Goal: Information Seeking & Learning: Learn about a topic

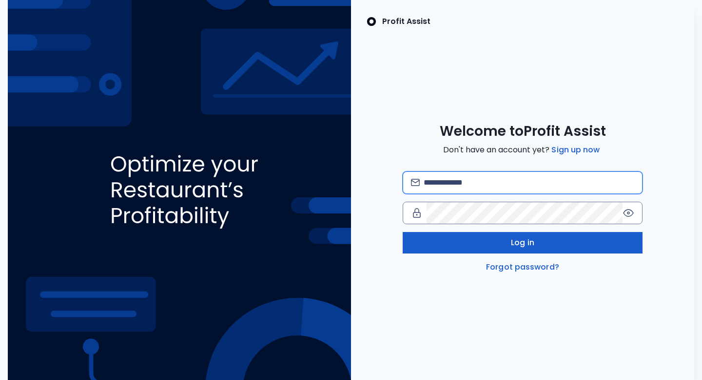
type input "**********"
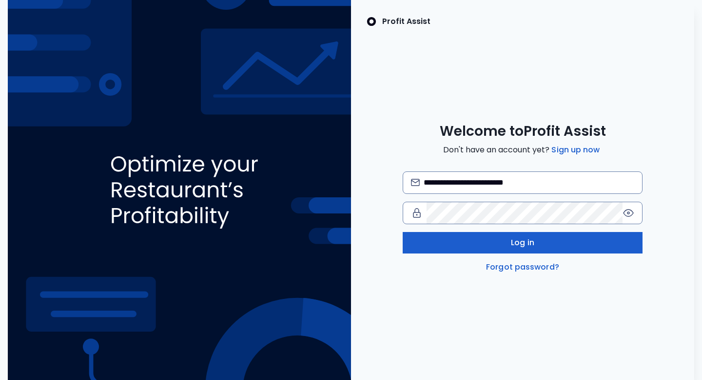
click at [458, 244] on button "Log in" at bounding box center [523, 242] width 240 height 21
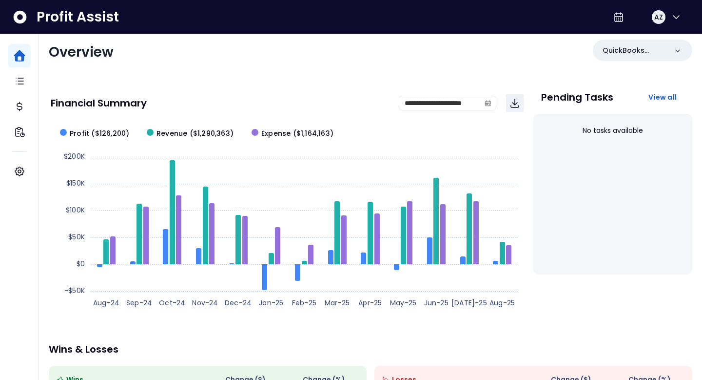
scroll to position [17, 0]
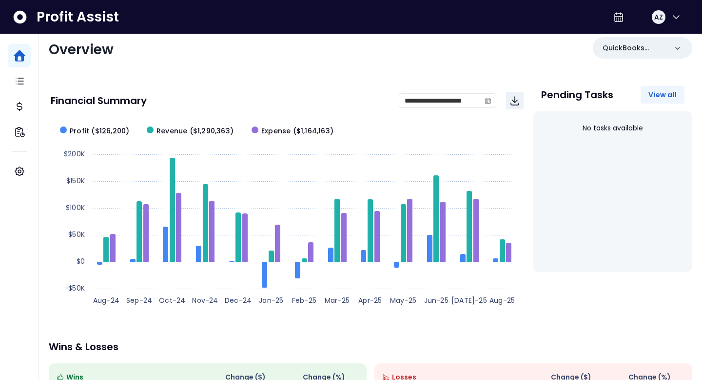
click at [660, 91] on span "View all" at bounding box center [663, 95] width 28 height 10
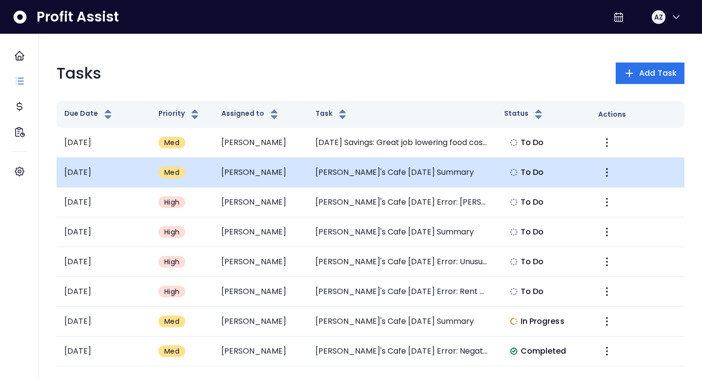
click at [425, 168] on td "[PERSON_NAME]'s Cafe [DATE] Summary" at bounding box center [402, 173] width 188 height 30
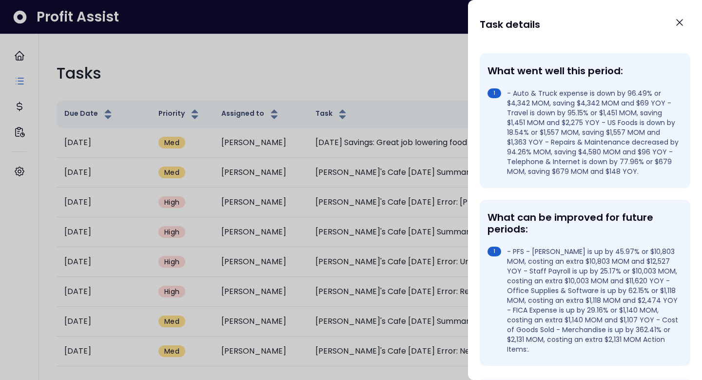
scroll to position [185, 0]
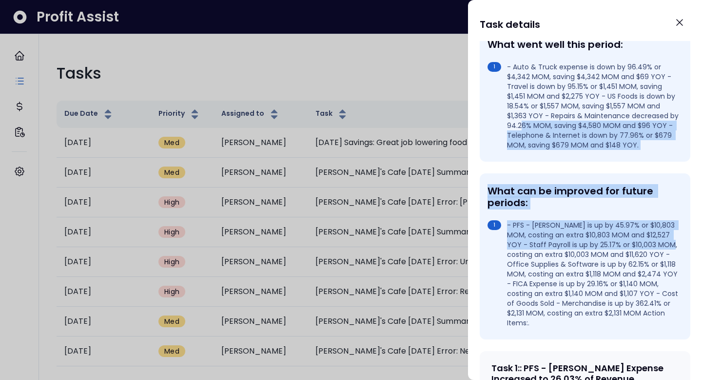
drag, startPoint x: 521, startPoint y: 112, endPoint x: 533, endPoint y: 241, distance: 129.3
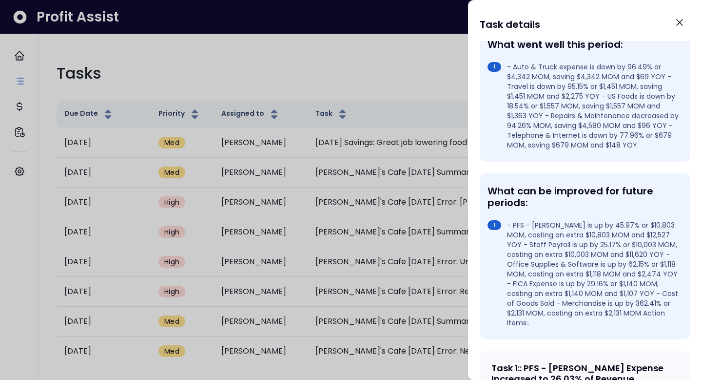
click at [536, 189] on div "What can be improved for future periods:" at bounding box center [583, 196] width 191 height 23
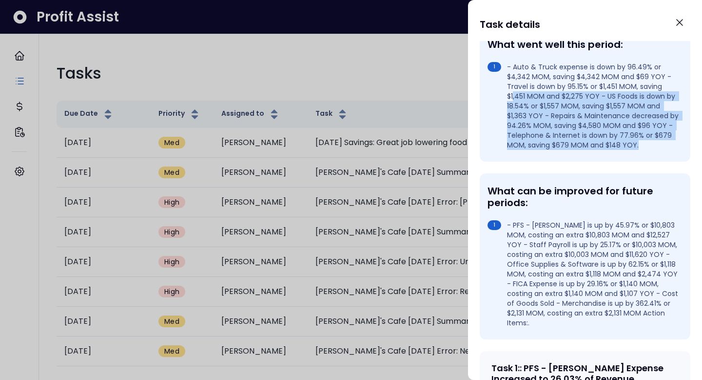
drag, startPoint x: 514, startPoint y: 74, endPoint x: 543, endPoint y: 138, distance: 70.5
click at [543, 138] on div "What went well this period: - Auto & Truck expense is down by 96.49% or $4,342 …" at bounding box center [585, 94] width 211 height 135
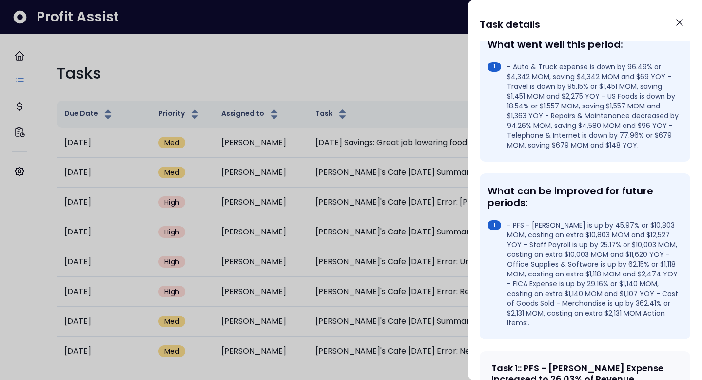
click at [534, 116] on li "- Auto & Truck expense is down by 96.49% or $4,342 MOM, saving $4,342 MOM and $…" at bounding box center [583, 106] width 191 height 88
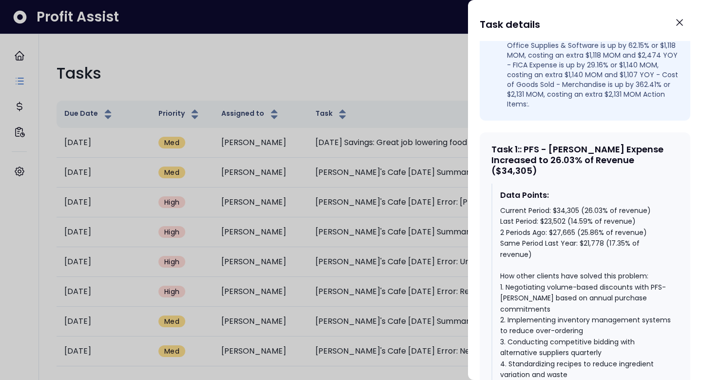
scroll to position [415, 0]
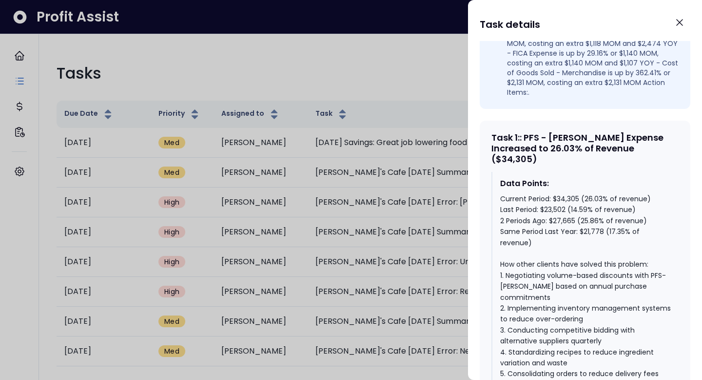
click at [312, 69] on div at bounding box center [351, 190] width 702 height 380
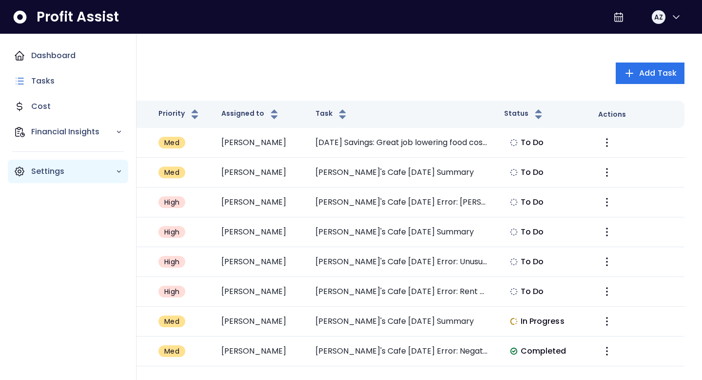
click at [20, 170] on icon "Main navigation" at bounding box center [20, 171] width 12 height 12
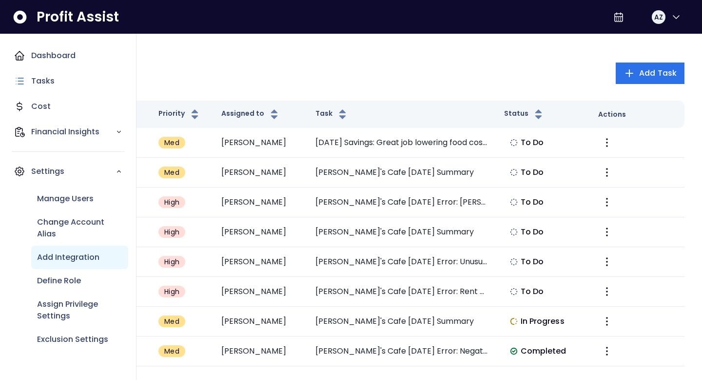
scroll to position [4, 0]
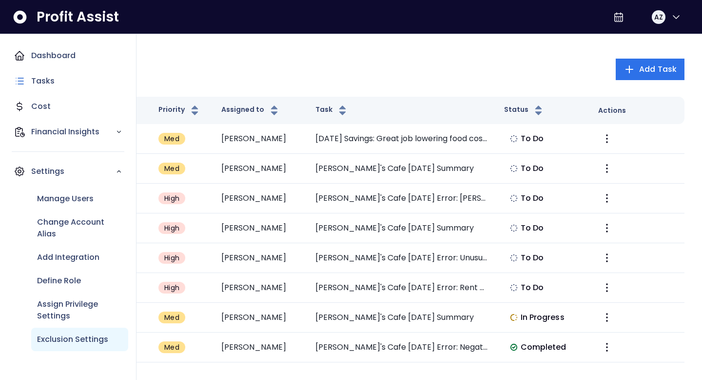
click at [53, 333] on p "Exclusion Settings" at bounding box center [72, 339] width 71 height 12
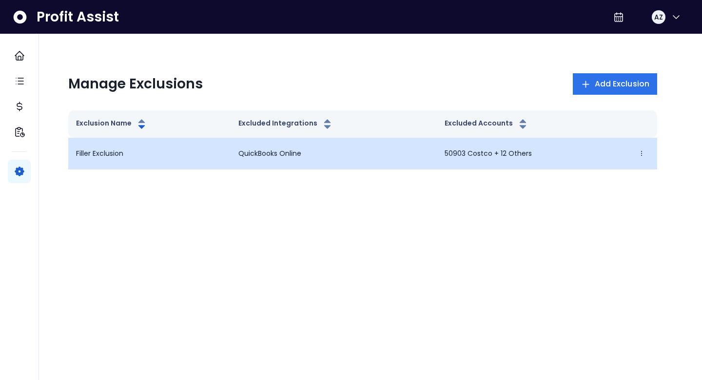
click at [288, 157] on p "QuickBooks Online" at bounding box center [334, 153] width 191 height 10
click at [640, 155] on icon "button" at bounding box center [642, 153] width 7 height 7
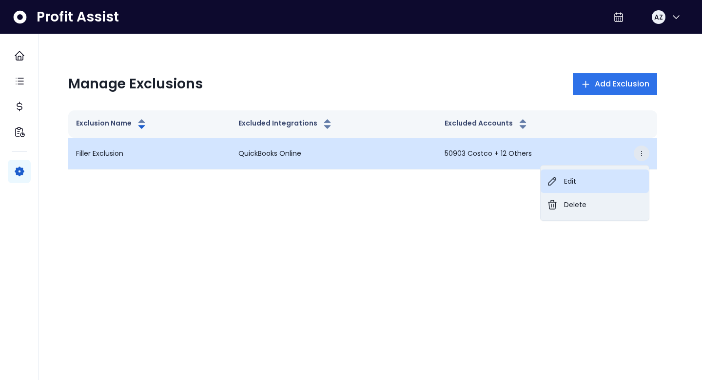
click at [607, 176] on button "Edit" at bounding box center [595, 180] width 108 height 23
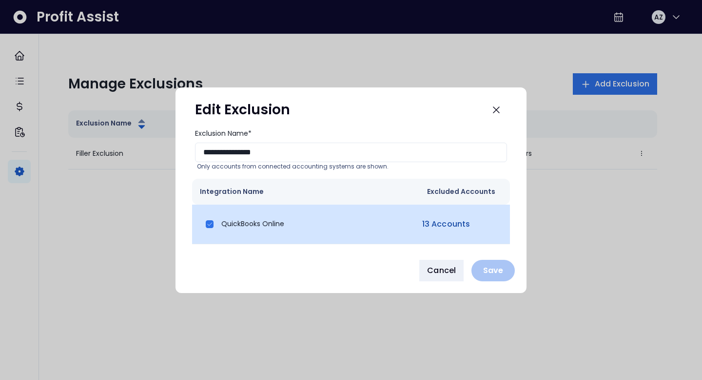
click at [432, 223] on link "13 Accounts" at bounding box center [447, 224] width 52 height 12
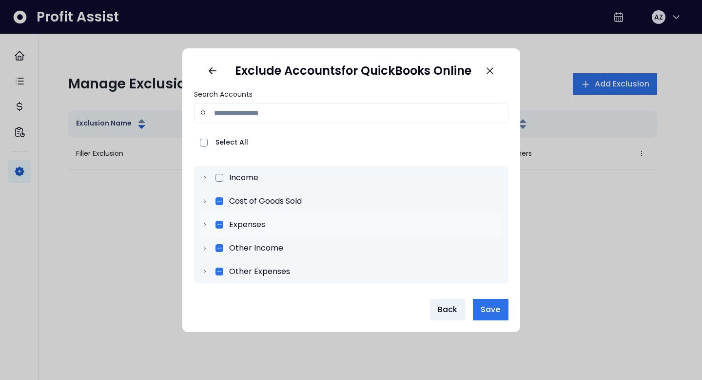
click at [205, 222] on icon at bounding box center [204, 224] width 7 height 7
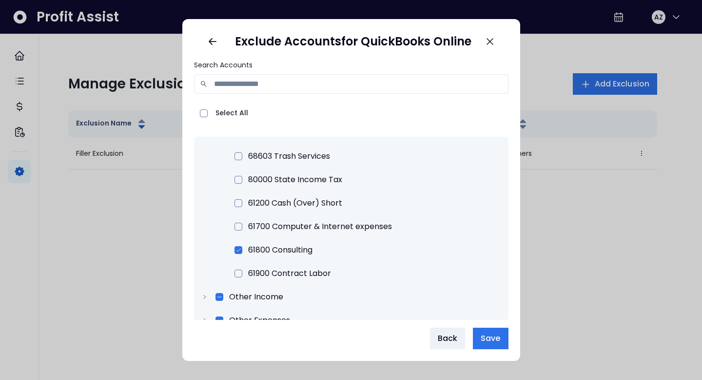
scroll to position [20, 0]
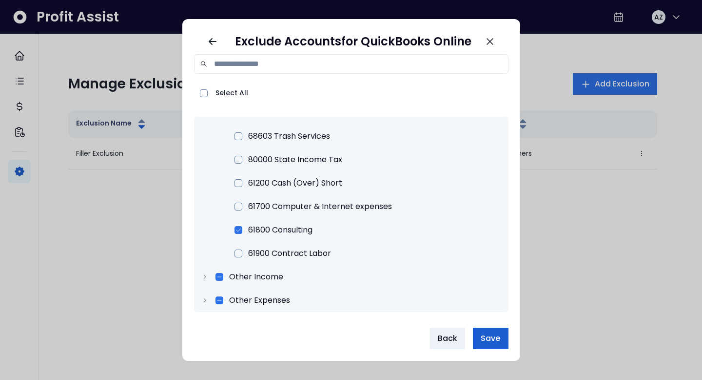
click at [493, 338] on span "Save" at bounding box center [491, 338] width 20 height 12
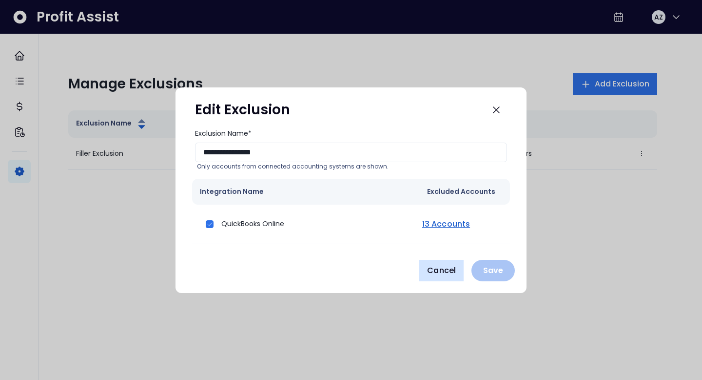
click at [448, 267] on span "Cancel" at bounding box center [441, 270] width 29 height 12
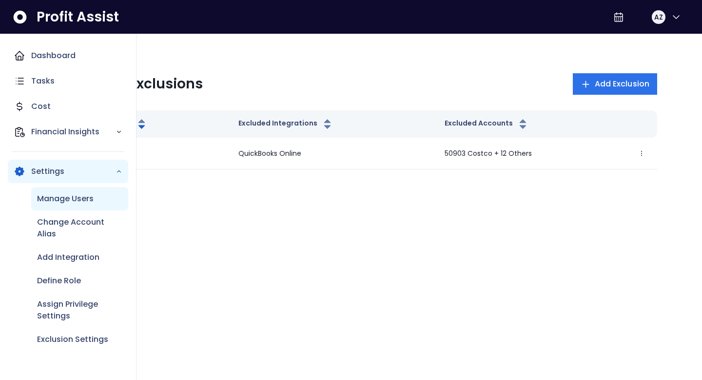
click at [66, 199] on p "Manage Users" at bounding box center [65, 199] width 57 height 12
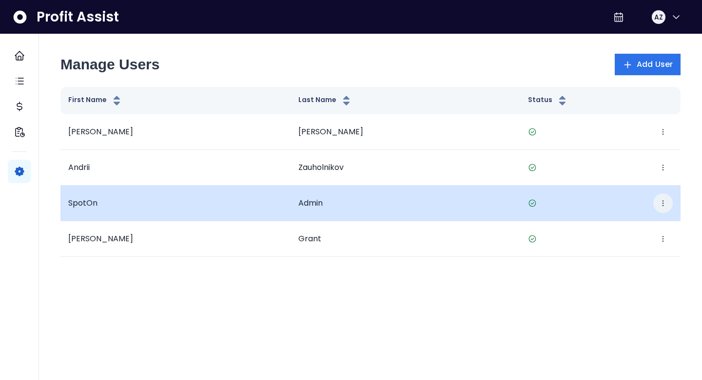
click at [663, 204] on icon "button" at bounding box center [664, 203] width 8 height 8
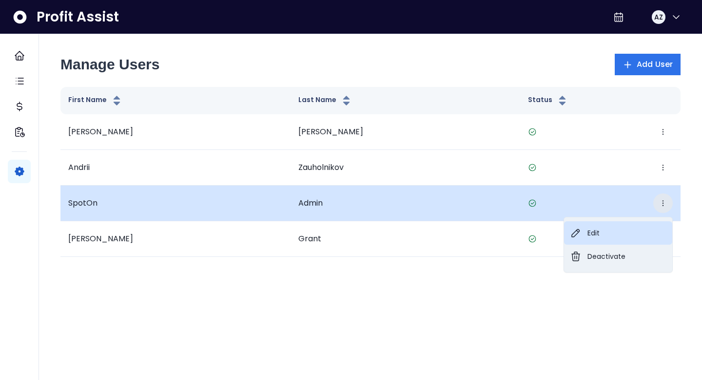
click at [632, 224] on button "Edit" at bounding box center [618, 232] width 108 height 23
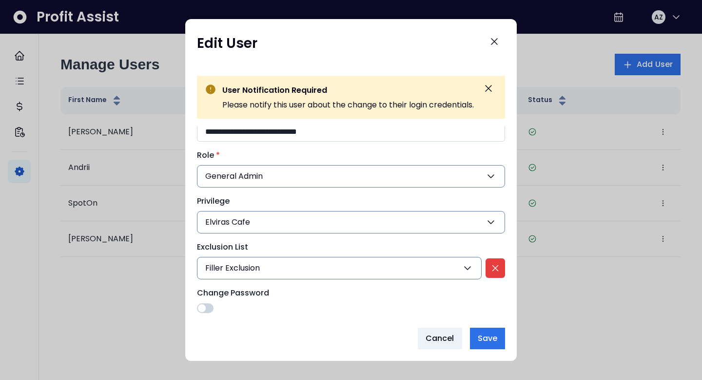
scroll to position [72, 0]
click at [422, 262] on button "Filler Exclusion" at bounding box center [339, 267] width 285 height 22
click at [394, 240] on label "Exclusion List" at bounding box center [348, 246] width 302 height 12
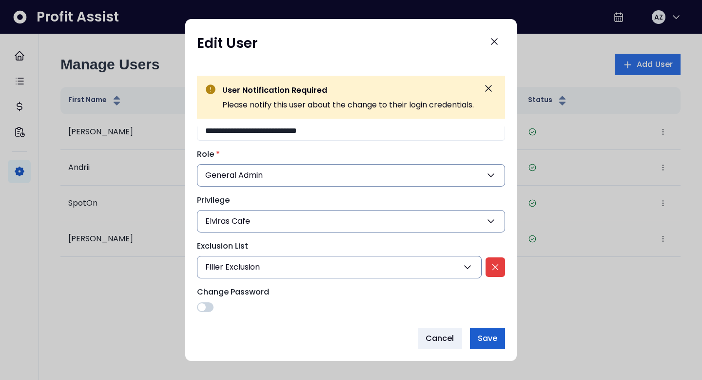
click at [488, 332] on button "Save" at bounding box center [487, 337] width 35 height 21
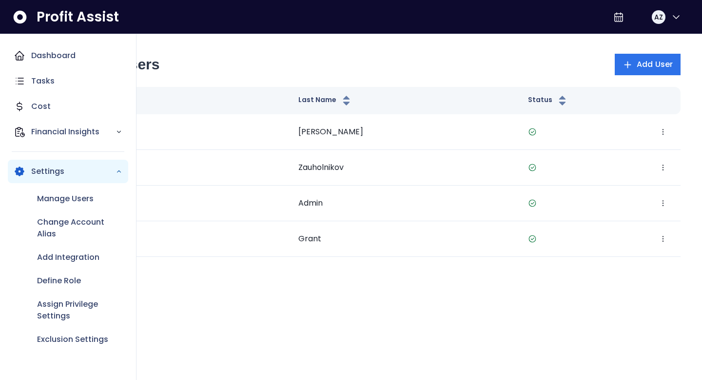
click at [26, 173] on div "Settings" at bounding box center [68, 171] width 120 height 23
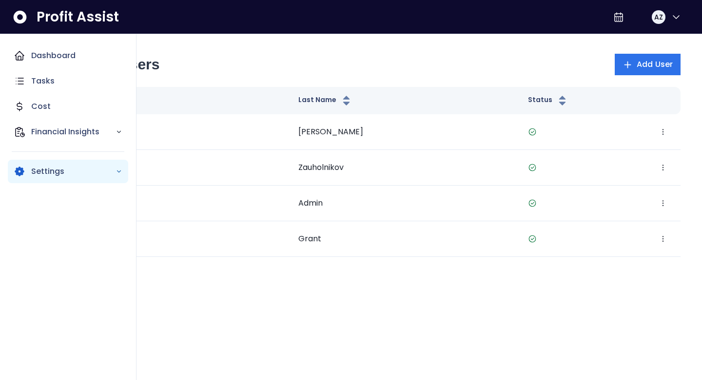
click at [26, 173] on div "Settings" at bounding box center [68, 171] width 120 height 23
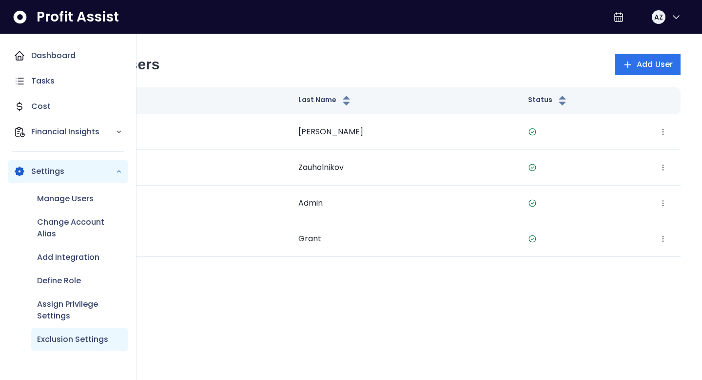
click at [62, 330] on div "Exclusion Settings" at bounding box center [79, 338] width 97 height 23
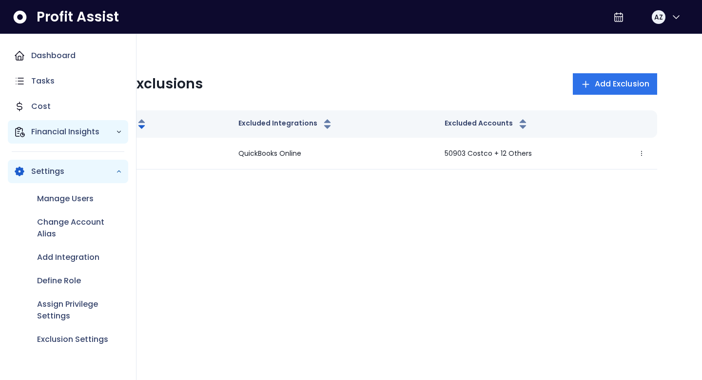
click at [41, 135] on p "Financial Insights" at bounding box center [73, 132] width 84 height 12
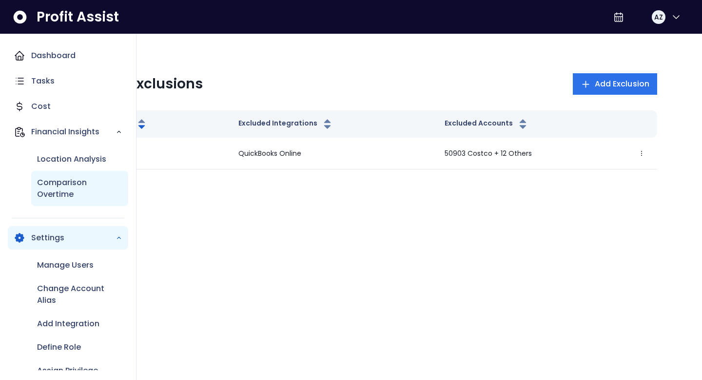
click at [54, 190] on p "Comparison Overtime" at bounding box center [79, 188] width 85 height 23
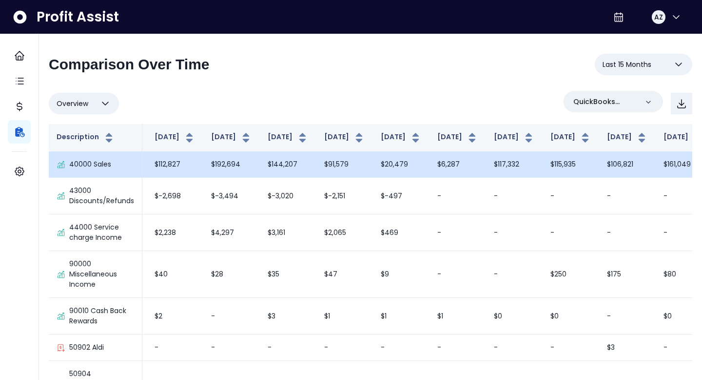
scroll to position [0, 223]
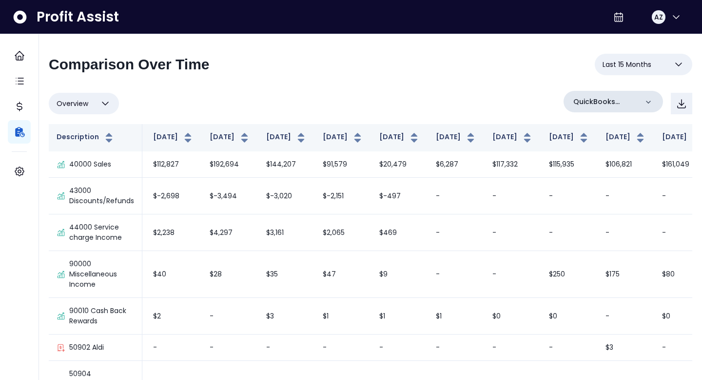
click at [634, 97] on p "QuickBooks Online" at bounding box center [606, 102] width 64 height 10
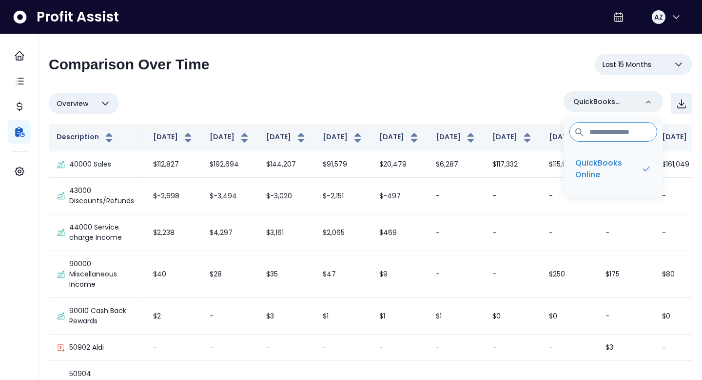
click at [584, 78] on div "**********" at bounding box center [371, 68] width 644 height 29
click at [649, 59] on span "Last 15 Months" at bounding box center [627, 65] width 49 height 12
click at [554, 101] on div "Overview Overview % of cost % of sales % of budget ******** QuickBooks Online" at bounding box center [371, 103] width 644 height 25
click at [108, 109] on button "Overview" at bounding box center [84, 103] width 70 height 21
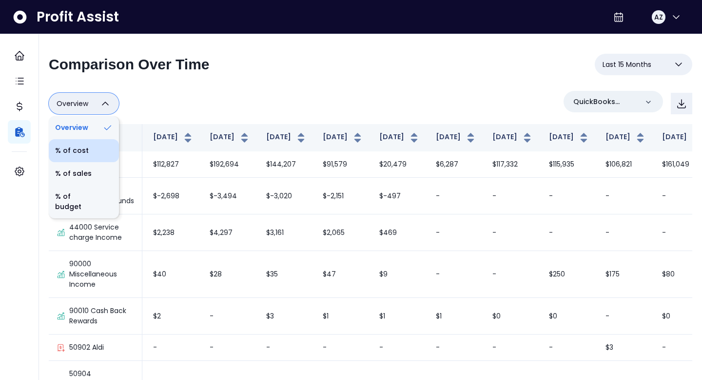
click at [98, 150] on li "% of cost" at bounding box center [84, 150] width 70 height 23
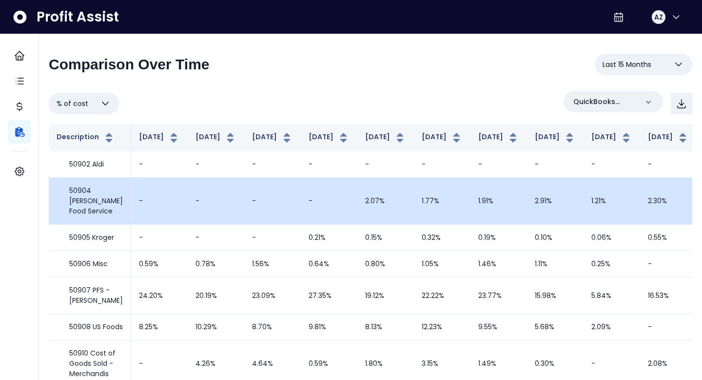
scroll to position [8, 0]
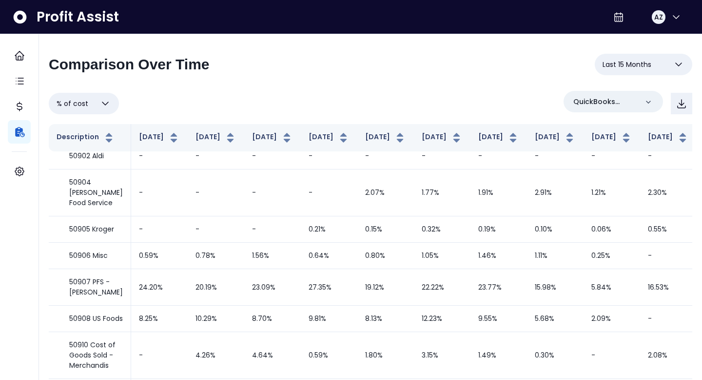
click at [108, 107] on icon "button" at bounding box center [106, 104] width 12 height 12
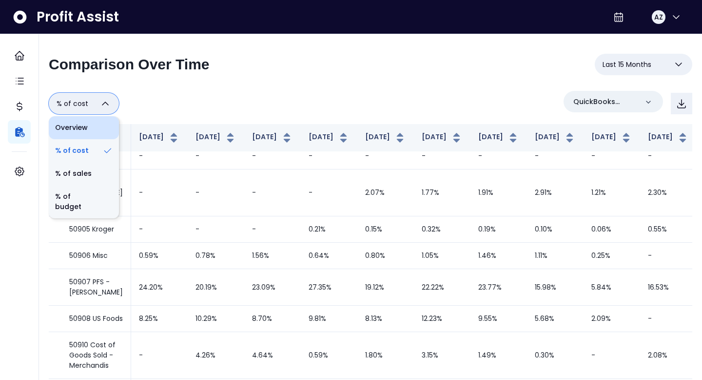
click at [99, 135] on li "Overview" at bounding box center [84, 127] width 70 height 23
type input "********"
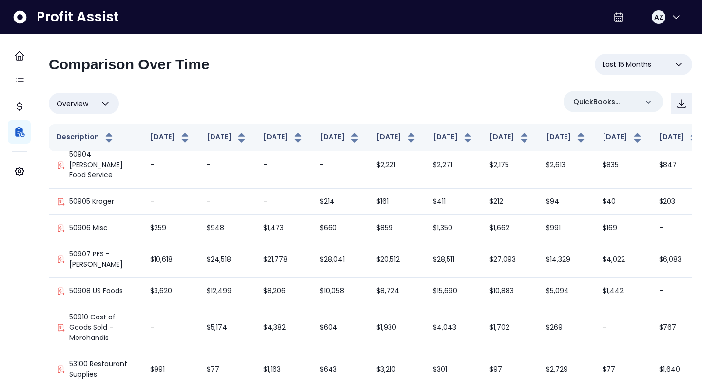
scroll to position [221, 0]
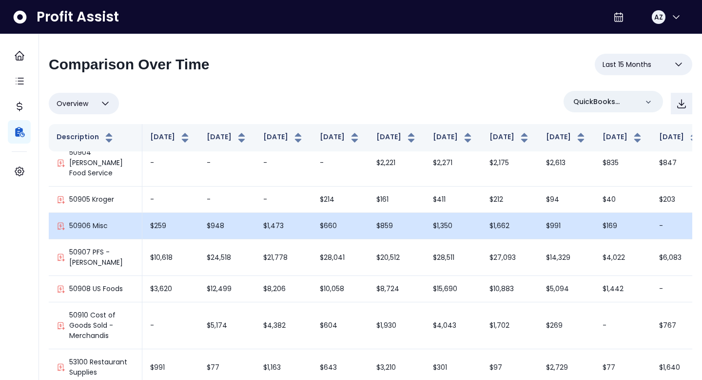
click at [96, 224] on p "50906 Misc" at bounding box center [88, 225] width 39 height 10
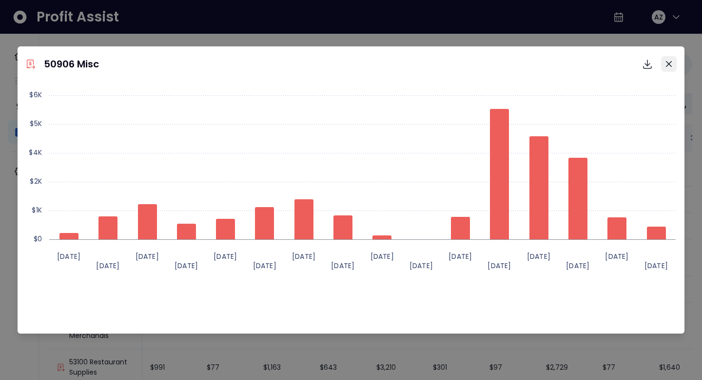
click at [669, 64] on icon "Close" at bounding box center [669, 64] width 6 height 6
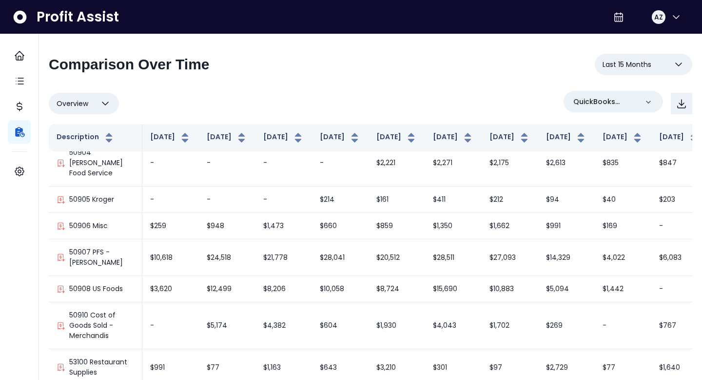
click at [105, 102] on icon "button" at bounding box center [106, 104] width 12 height 12
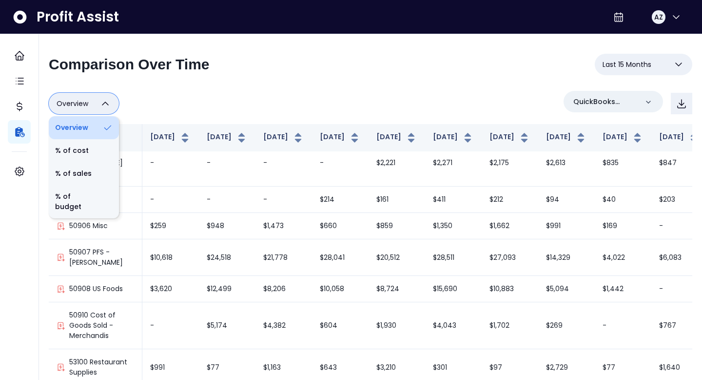
click at [99, 122] on li "Overview" at bounding box center [84, 127] width 70 height 23
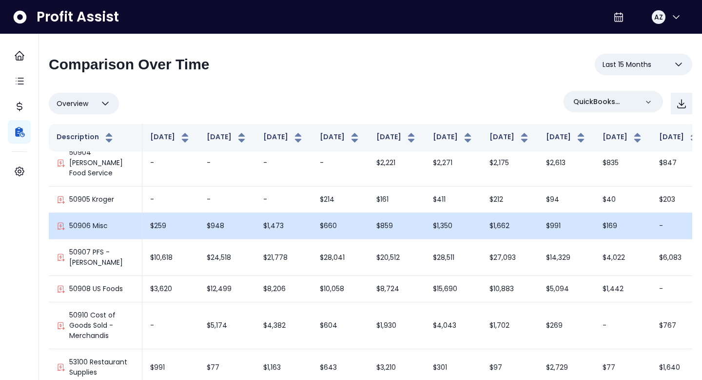
scroll to position [0, 0]
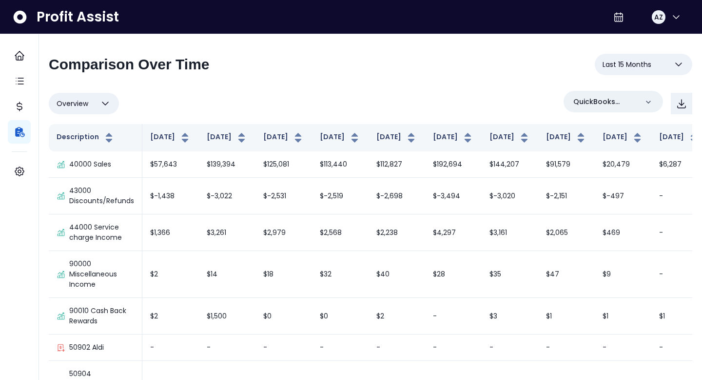
click at [639, 62] on span "Last 15 Months" at bounding box center [627, 65] width 49 height 12
click at [479, 67] on div "**********" at bounding box center [371, 68] width 644 height 29
click at [612, 65] on span "Last 15 Months" at bounding box center [627, 65] width 49 height 12
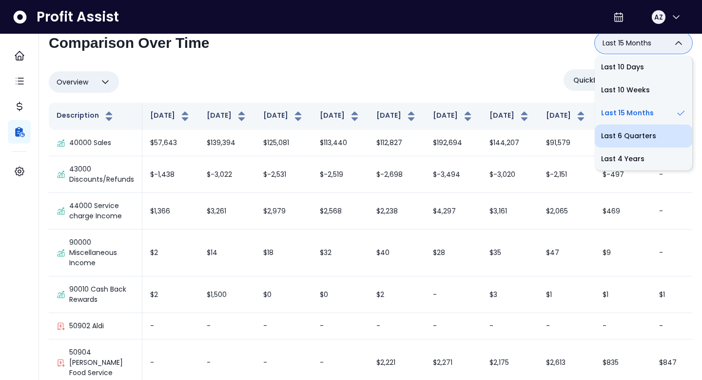
scroll to position [20, 0]
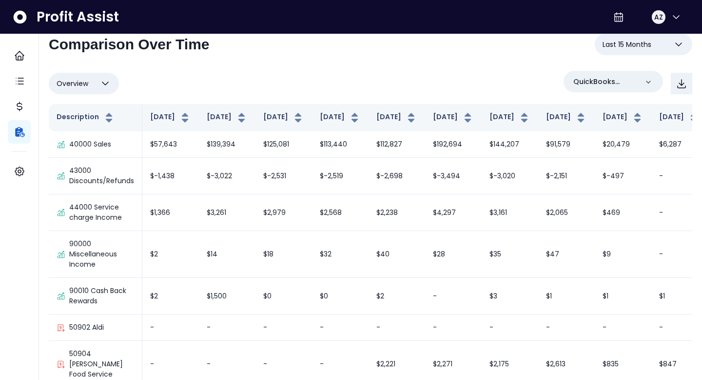
click at [537, 60] on div "**********" at bounding box center [371, 48] width 644 height 29
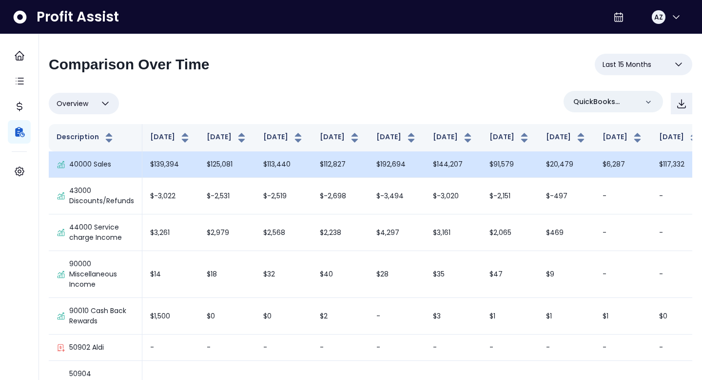
scroll to position [0, 0]
click at [212, 171] on td "$139,394" at bounding box center [227, 164] width 57 height 26
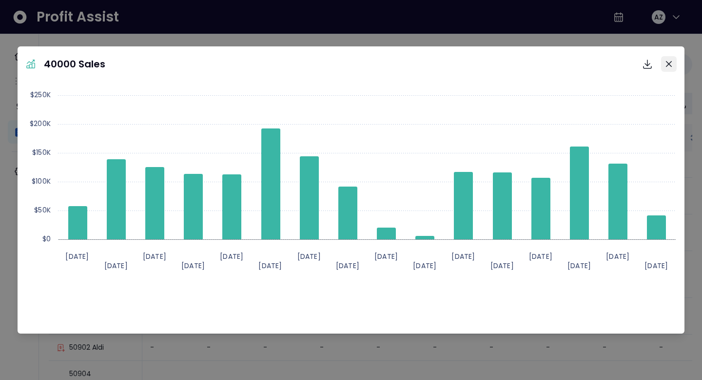
click at [671, 64] on icon "Close" at bounding box center [669, 64] width 6 height 6
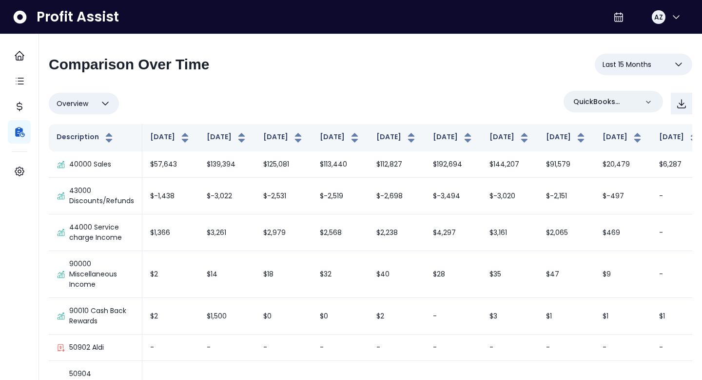
click at [630, 62] on span "Last 15 Months" at bounding box center [627, 65] width 49 height 12
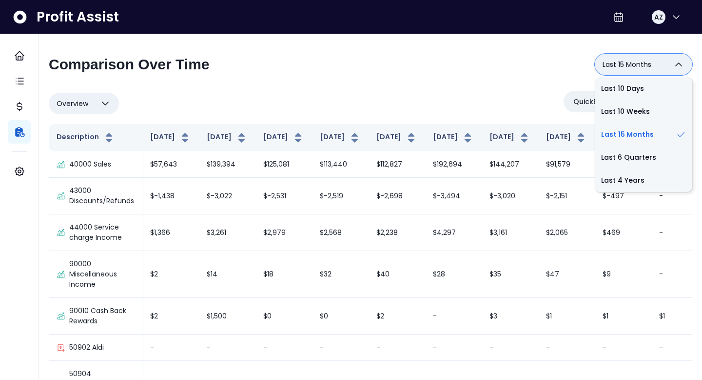
click at [575, 68] on div "**********" at bounding box center [371, 68] width 644 height 29
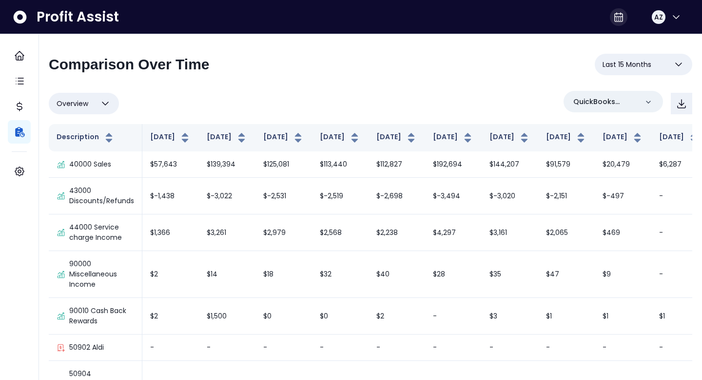
click at [613, 16] on icon at bounding box center [619, 17] width 12 height 12
click at [468, 88] on div "**********" at bounding box center [371, 235] width 644 height 363
click at [428, 96] on div "Overview Overview % of cost % of sales % of budget ******** QuickBooks Online" at bounding box center [371, 103] width 644 height 25
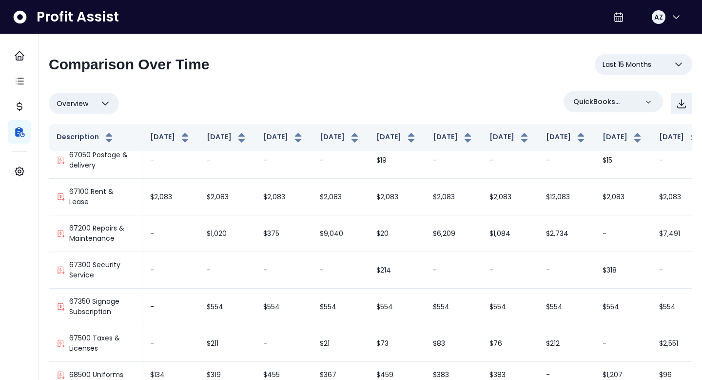
scroll to position [1255, 0]
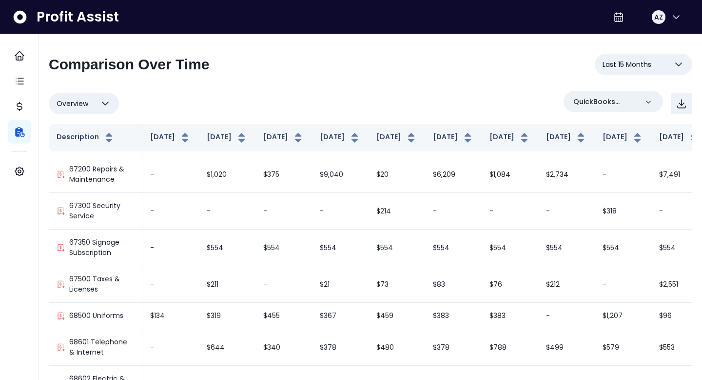
click at [284, 105] on div "Overview Overview % of cost % of sales % of budget ******** QuickBooks Online" at bounding box center [371, 103] width 644 height 25
